Goal: Check status: Check status

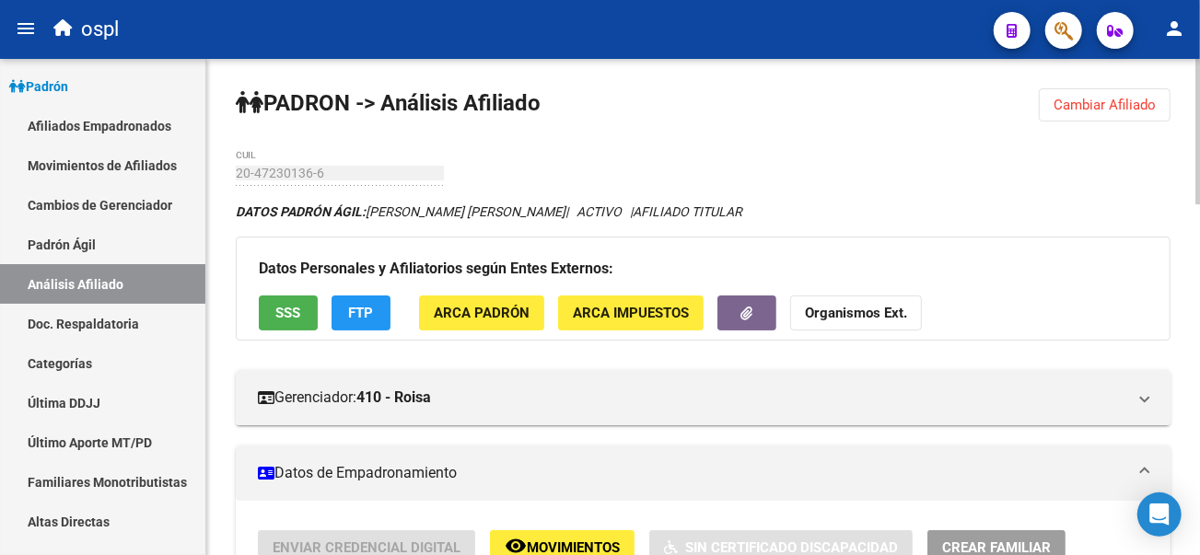
scroll to position [204, 0]
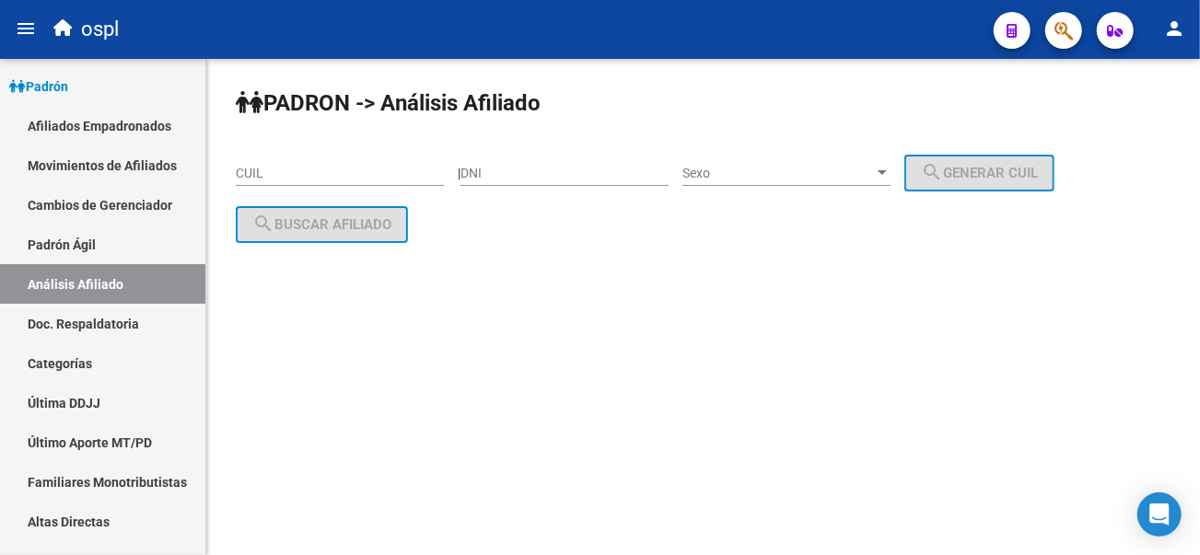
click at [274, 185] on div "CUIL" at bounding box center [340, 167] width 208 height 37
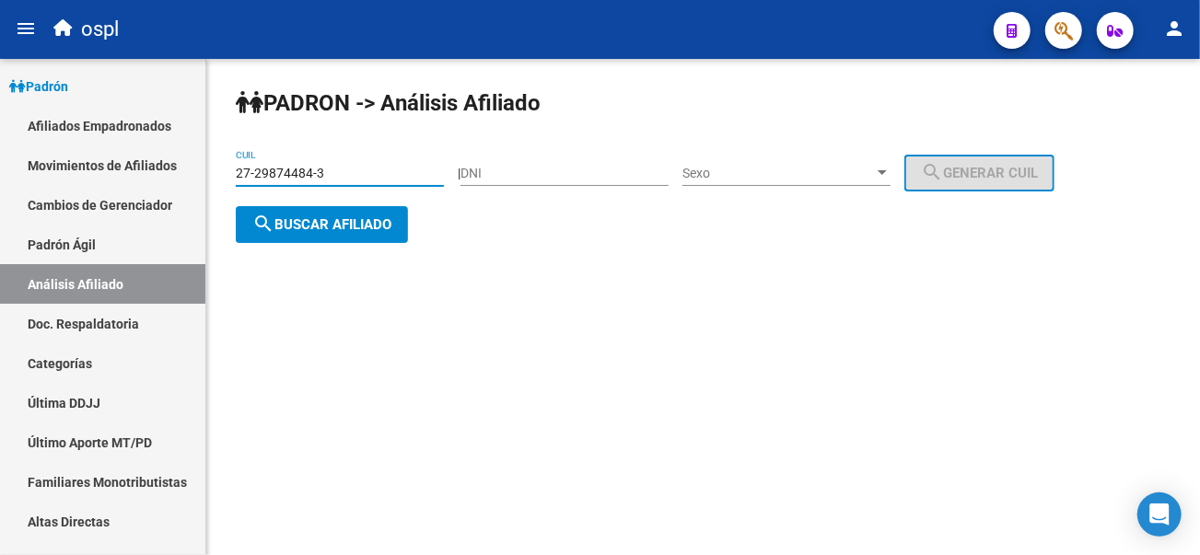
type input "27-29874484-3"
click at [305, 219] on span "search Buscar afiliado" at bounding box center [321, 224] width 139 height 17
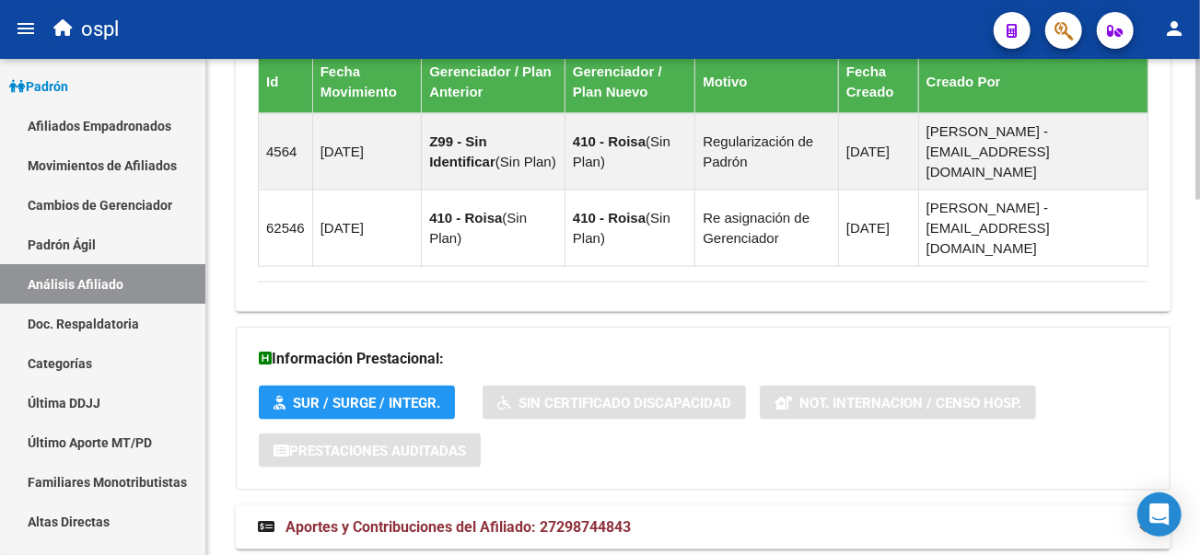
scroll to position [1247, 0]
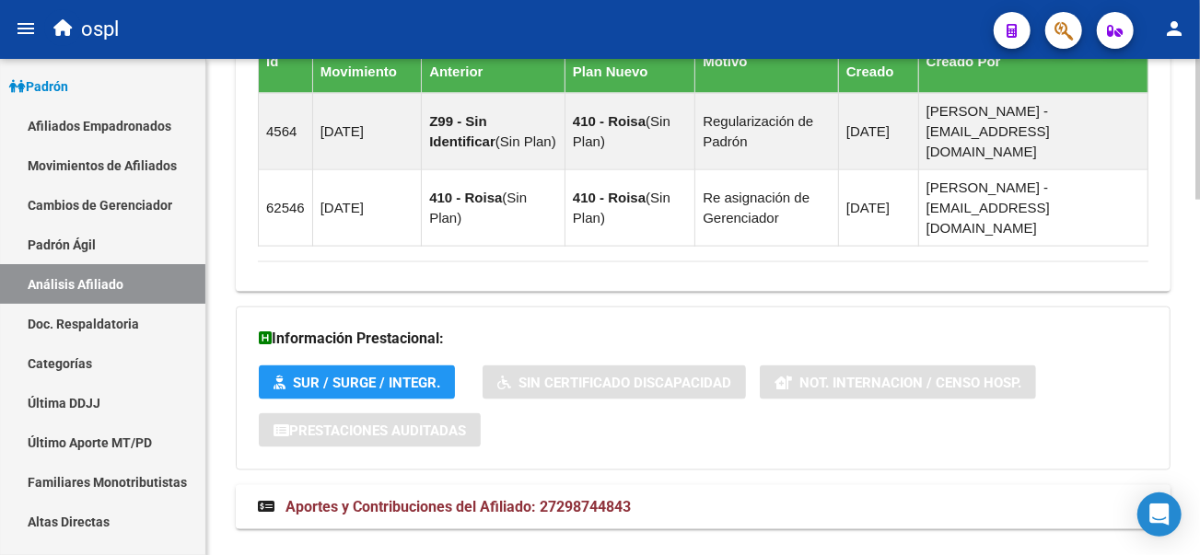
click at [409, 498] on span "Aportes y Contribuciones del Afiliado: 27298744843" at bounding box center [457, 506] width 345 height 17
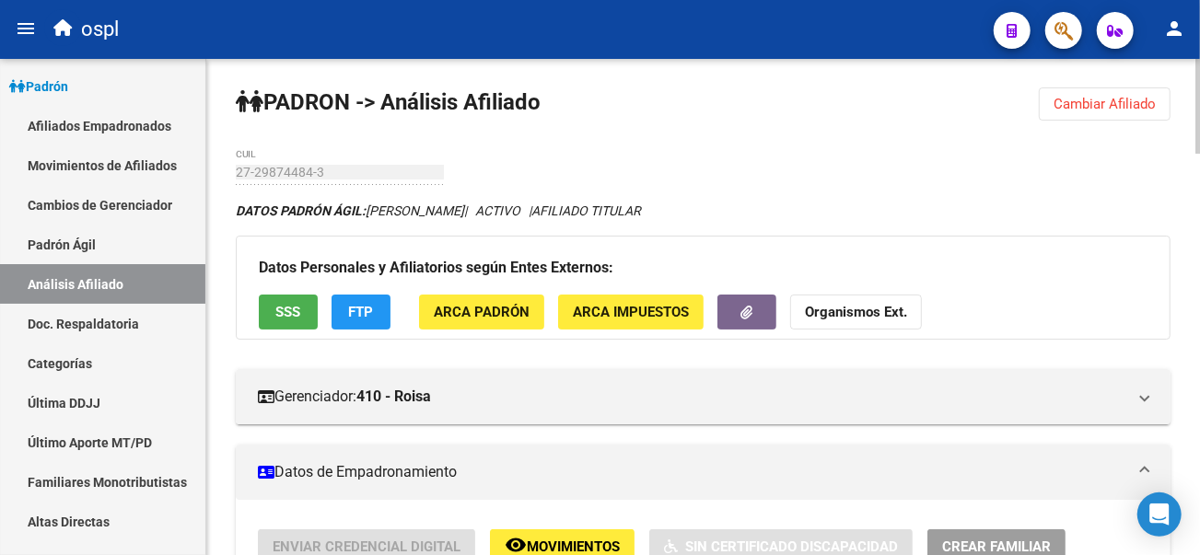
scroll to position [0, 0]
click at [269, 298] on button "SSS" at bounding box center [288, 313] width 59 height 34
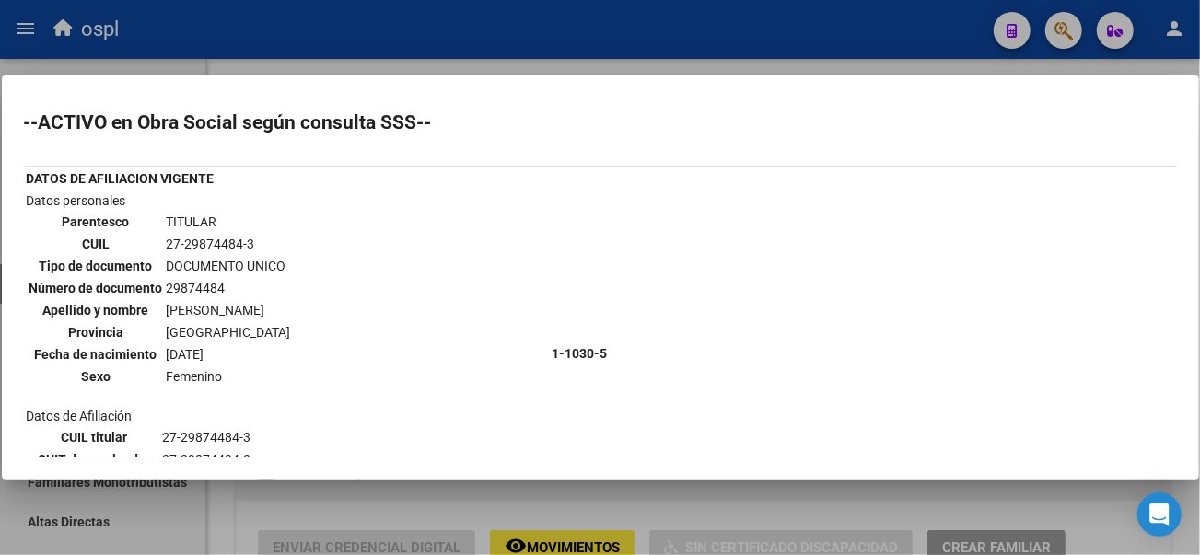
click at [538, 56] on div at bounding box center [600, 277] width 1200 height 555
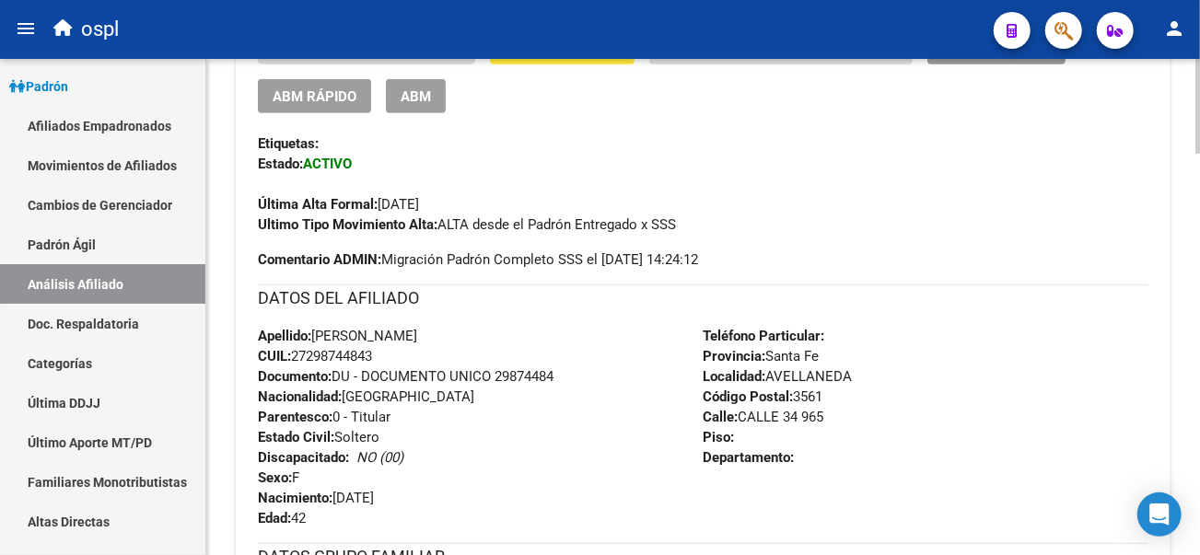
scroll to position [511, 0]
